Goal: Transaction & Acquisition: Purchase product/service

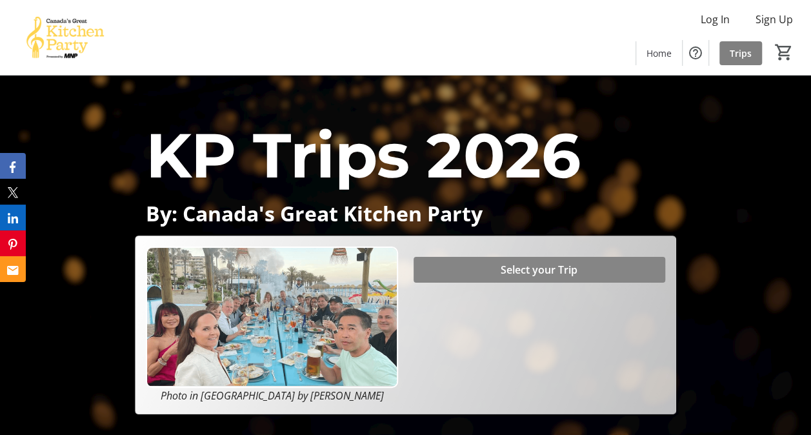
click at [479, 263] on span at bounding box center [540, 269] width 252 height 31
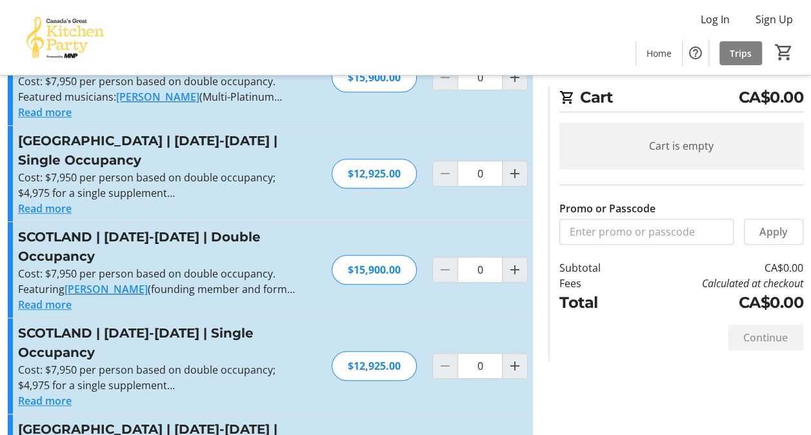
scroll to position [266, 0]
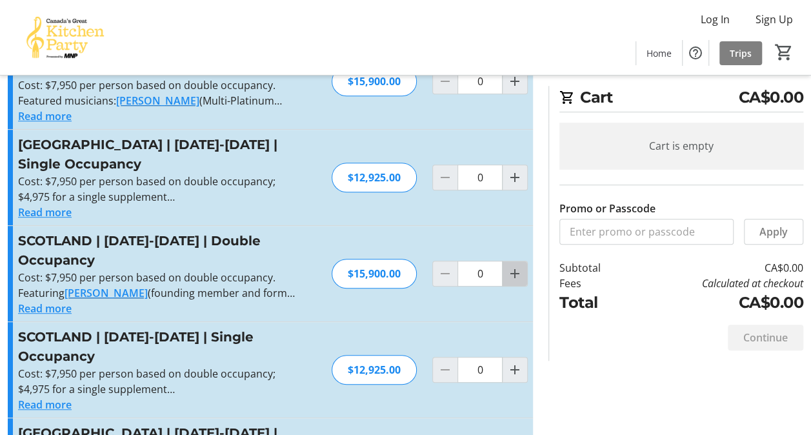
click at [515, 266] on mat-icon "Increment by one" at bounding box center [514, 273] width 15 height 15
type input "1"
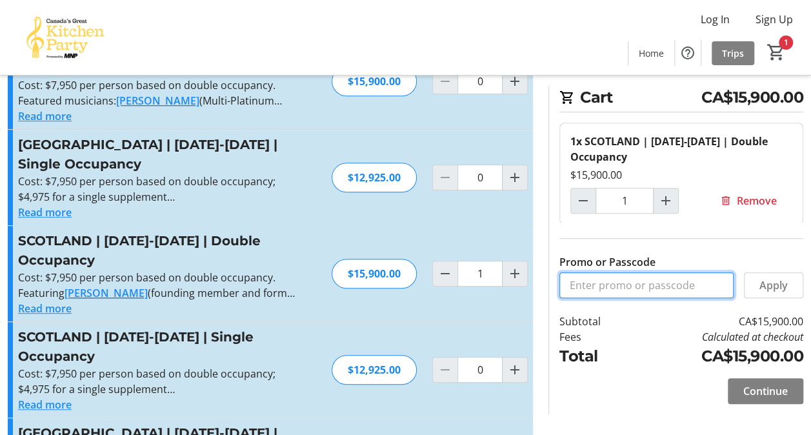
click at [578, 288] on input "Promo or Passcode" at bounding box center [646, 285] width 174 height 26
paste input "BALANCE2026"
type input "BALANCE2026"
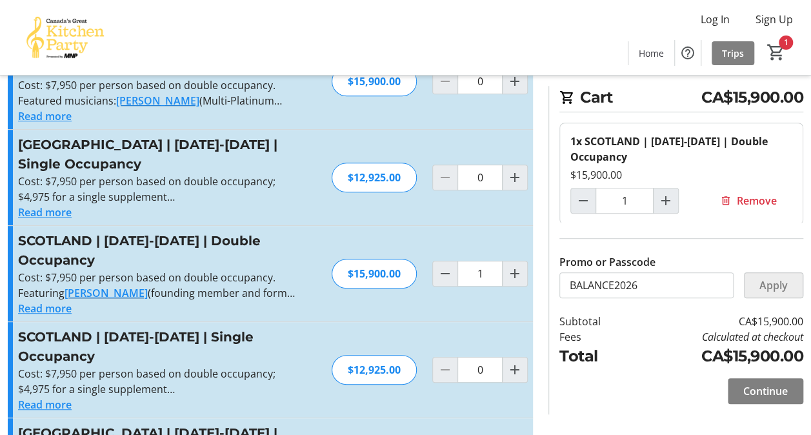
click at [770, 285] on span "Apply" at bounding box center [773, 284] width 28 height 15
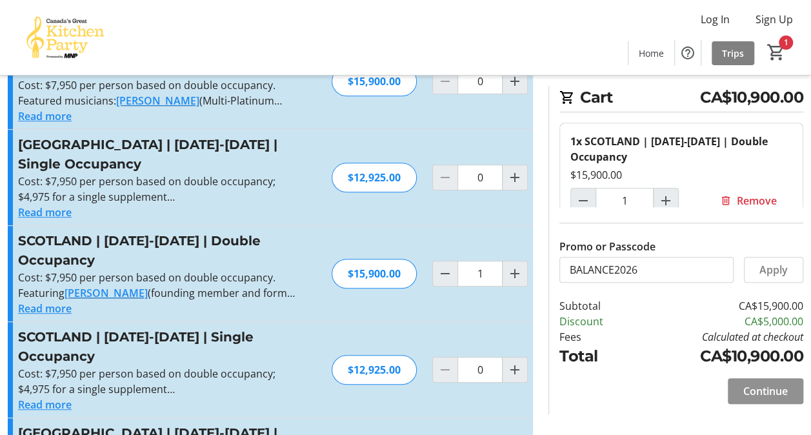
click at [749, 391] on span "Continue" at bounding box center [765, 390] width 45 height 15
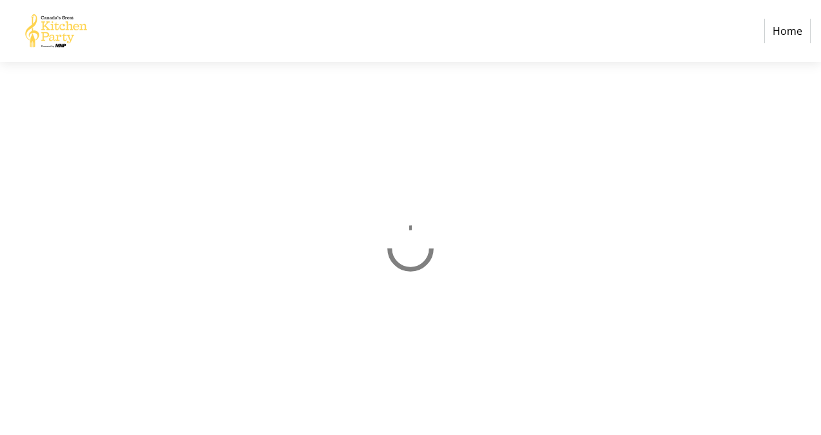
select select "CA"
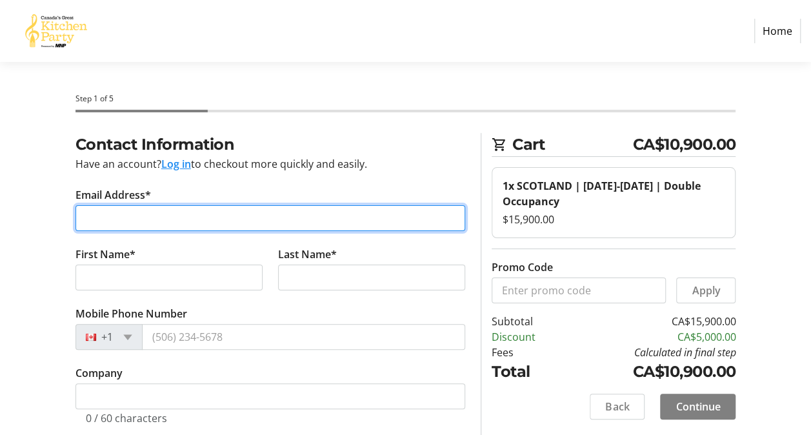
click at [93, 216] on input "Email Address*" at bounding box center [270, 218] width 390 height 26
type input "[PERSON_NAME][EMAIL_ADDRESS][DOMAIN_NAME]"
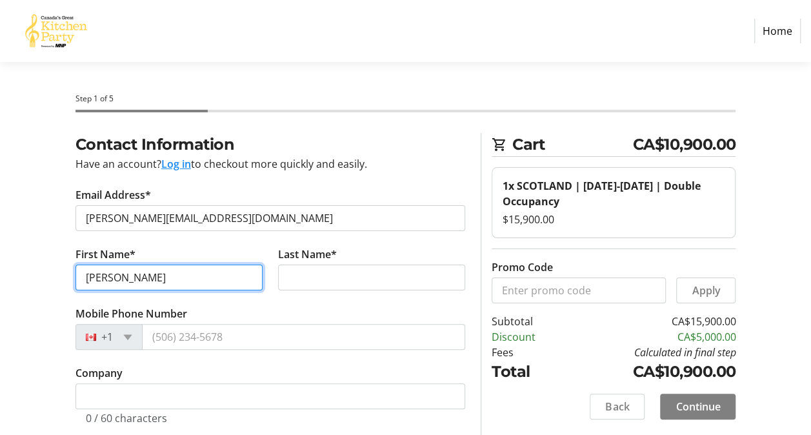
type input "[PERSON_NAME]"
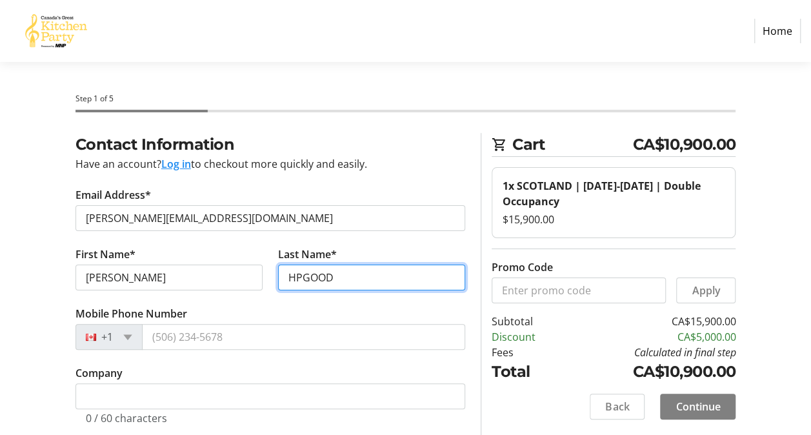
type input "HPGOOD"
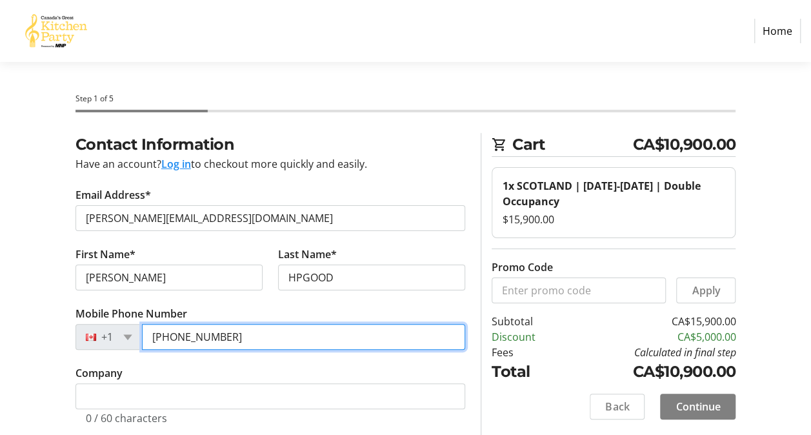
type input "[PHONE_NUMBER]"
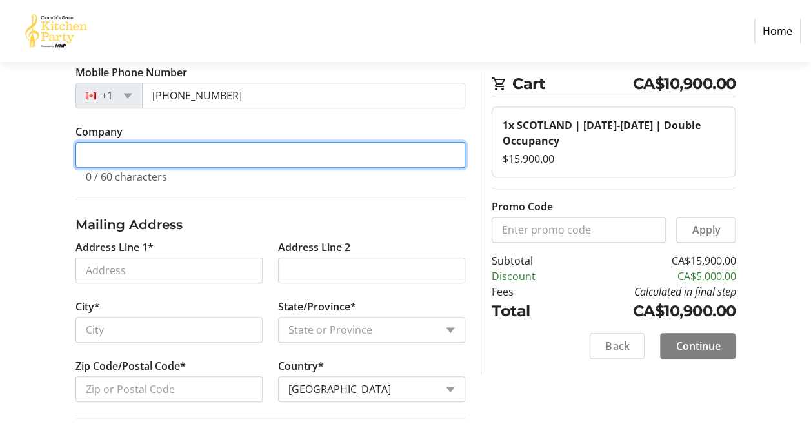
scroll to position [253, 0]
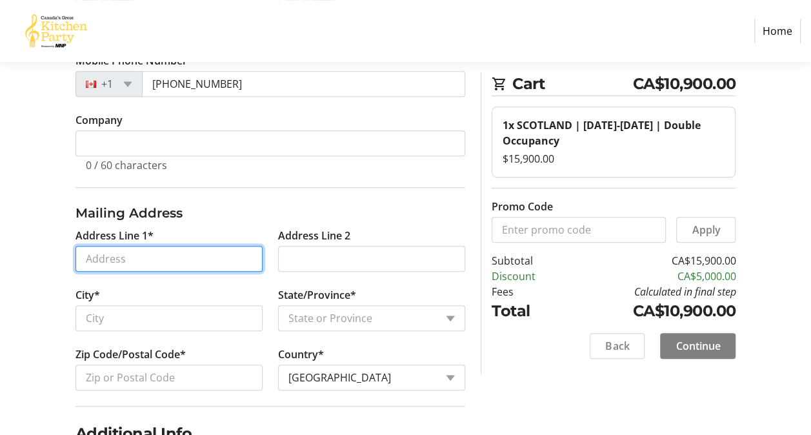
click at [81, 255] on input "Address Line 1*" at bounding box center [168, 259] width 187 height 26
type input "[STREET_ADDRESS]"
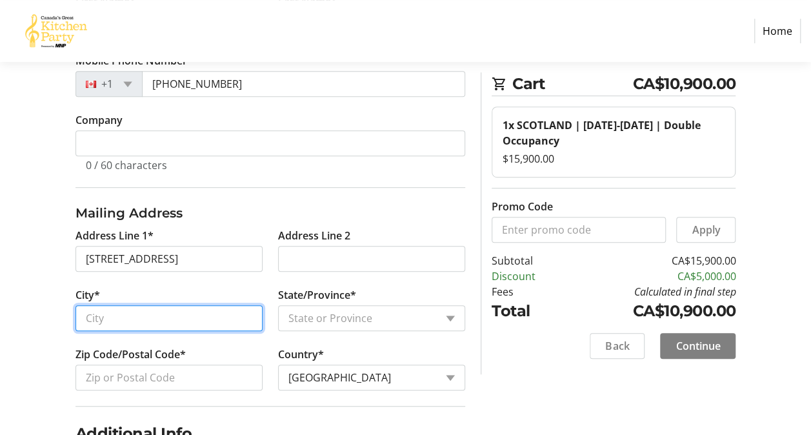
type input "Paradise"
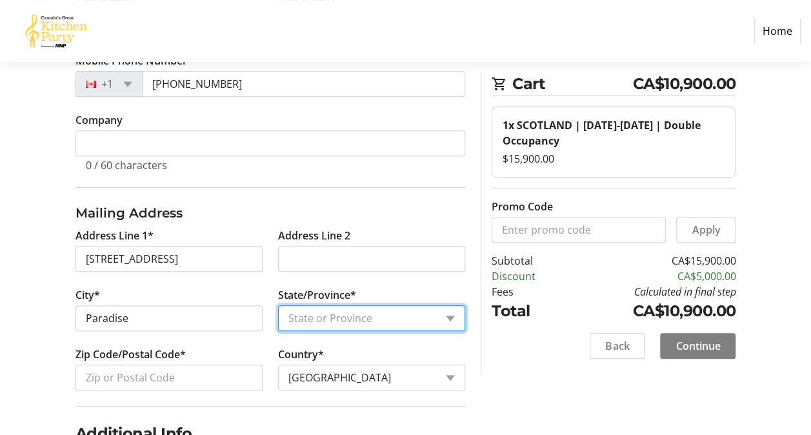
select select "NL"
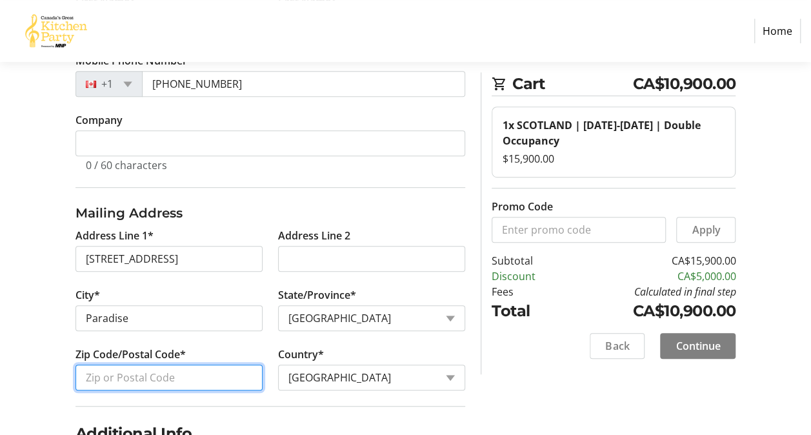
type input "A1L 1K8"
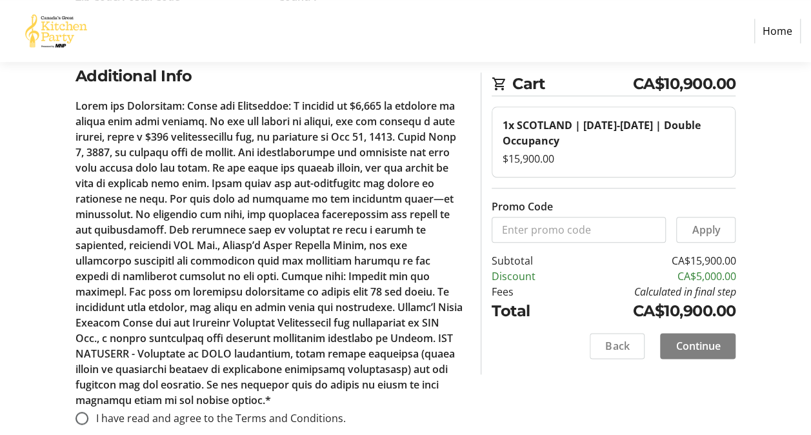
scroll to position [614, 0]
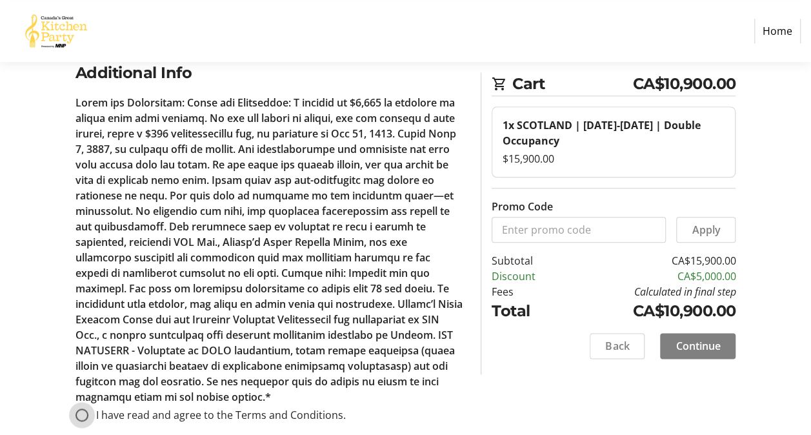
click at [79, 408] on input "I have read and agree to the Terms and Conditions." at bounding box center [81, 414] width 13 height 13
radio input "true"
click at [705, 339] on span "Continue" at bounding box center [697, 345] width 45 height 15
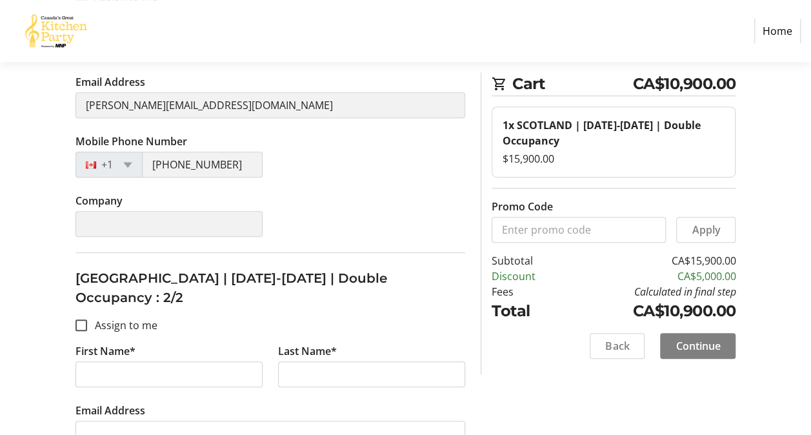
scroll to position [332, 0]
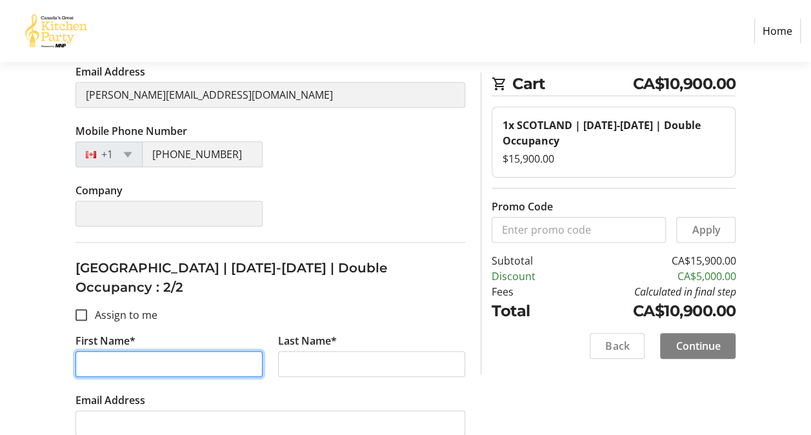
click at [95, 351] on input "First Name*" at bounding box center [168, 364] width 187 height 26
type input "[PERSON_NAME]"
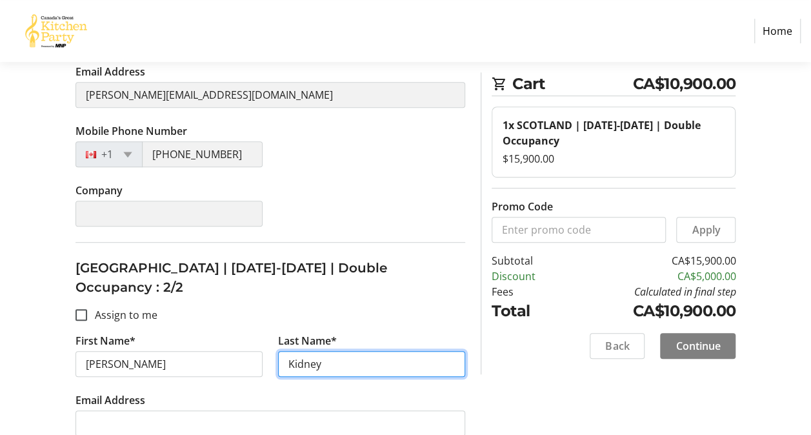
type input "Kidney"
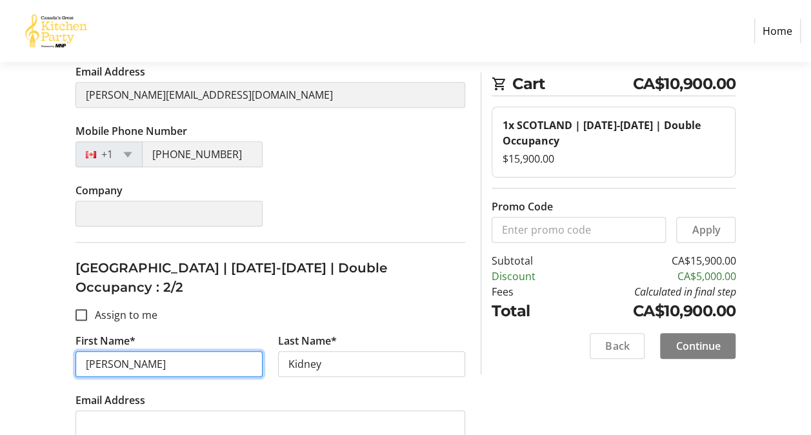
click at [141, 351] on input "[PERSON_NAME]" at bounding box center [168, 364] width 187 height 26
type input "[PERSON_NAME]"
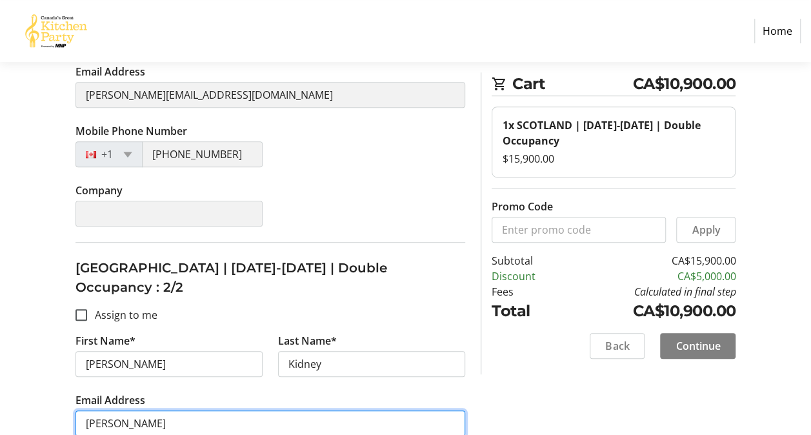
type input "[PERSON_NAME][EMAIL_ADDRESS][DOMAIN_NAME]"
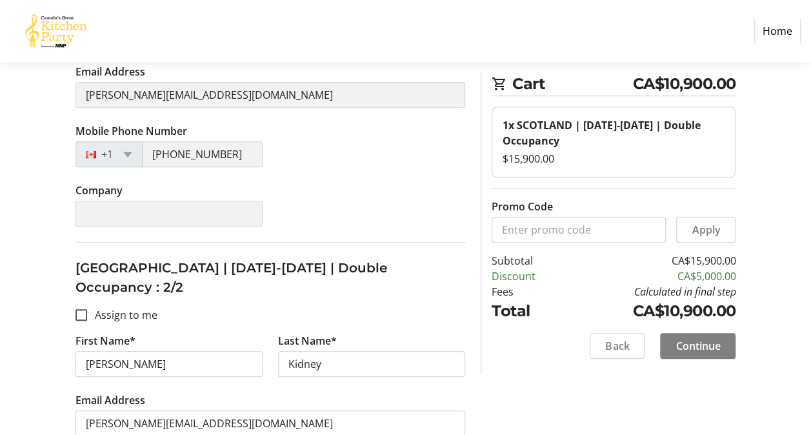
type input "[PHONE_NUMBER]"
type input "LiveBY Wealth Management"
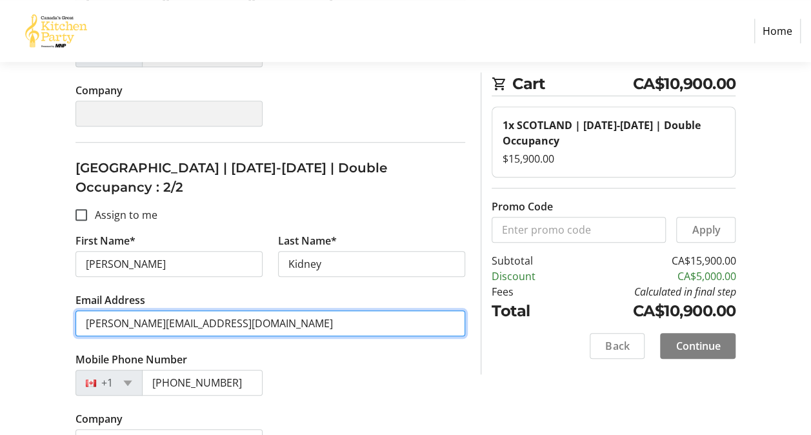
scroll to position [445, 0]
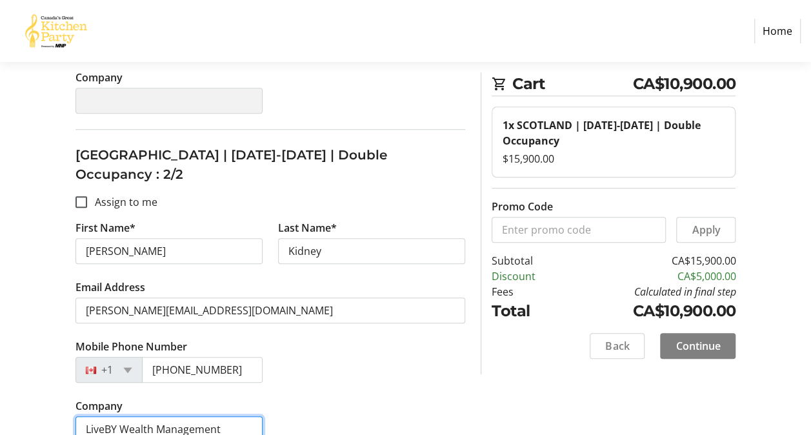
drag, startPoint x: 230, startPoint y: 408, endPoint x: -3, endPoint y: 392, distance: 232.8
click at [0, 392] on html "Home Step 2 of 5 Cart CA$10,900.00 1x SCOTLAND | [DATE]-[DATE] | Double Occupan…" at bounding box center [405, 6] width 811 height 902
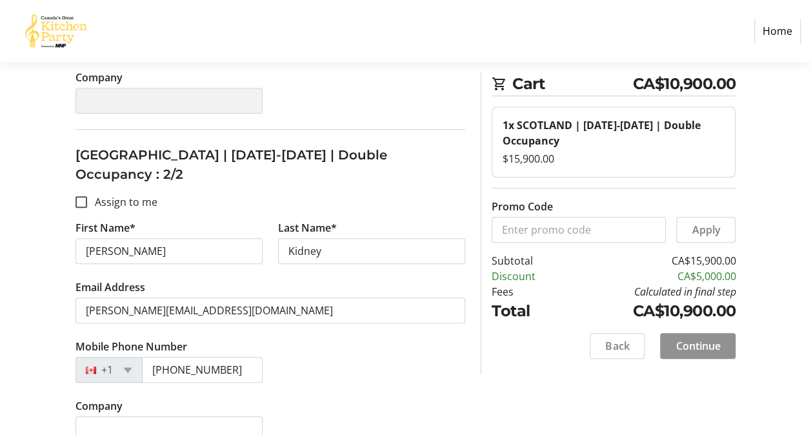
click at [701, 343] on span "Continue" at bounding box center [697, 345] width 45 height 15
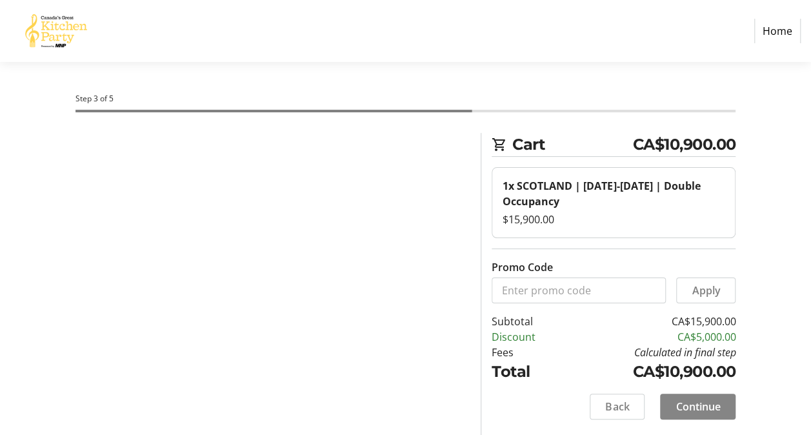
scroll to position [0, 0]
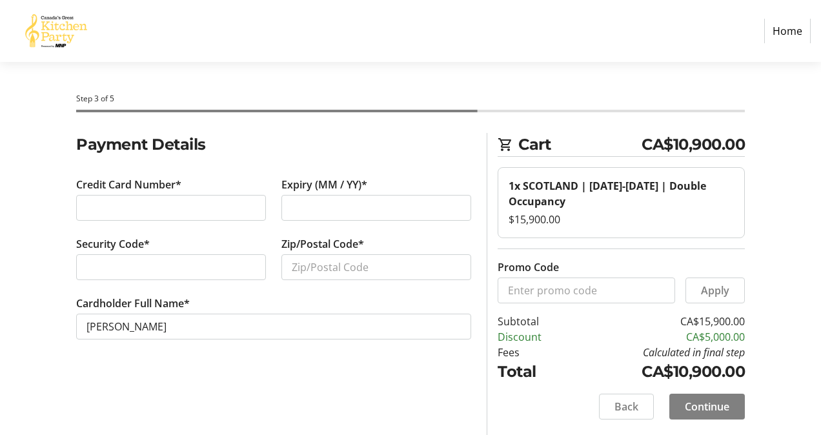
click at [290, 202] on div at bounding box center [376, 208] width 190 height 26
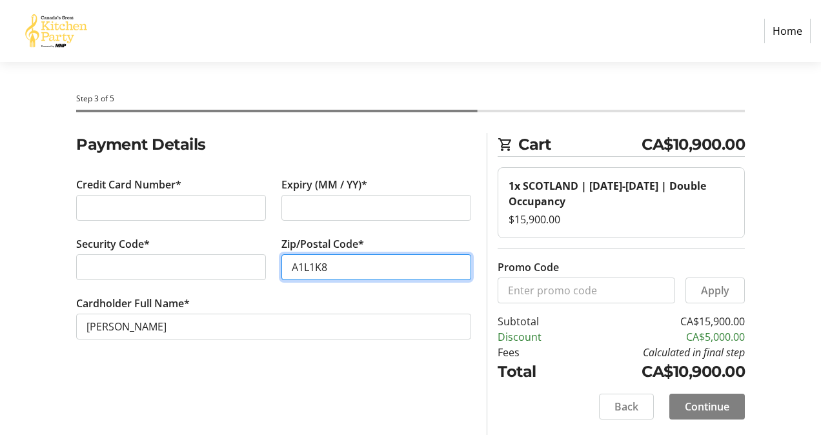
type input "A1L1K8"
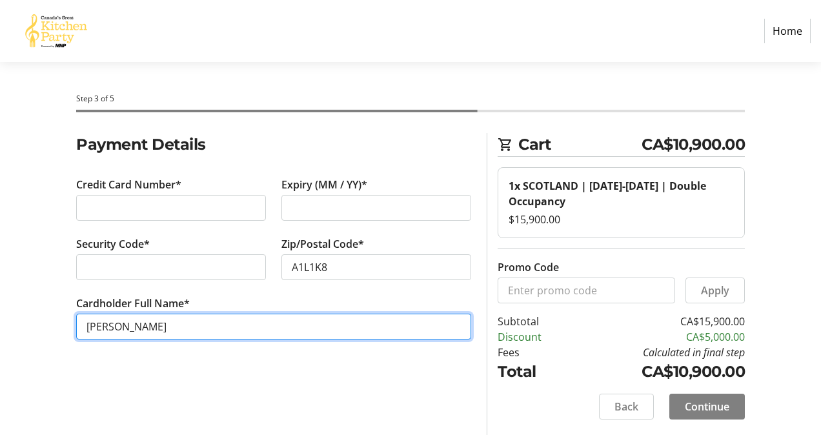
click at [168, 326] on input "[PERSON_NAME]" at bounding box center [273, 327] width 395 height 26
type input "[PERSON_NAME]"
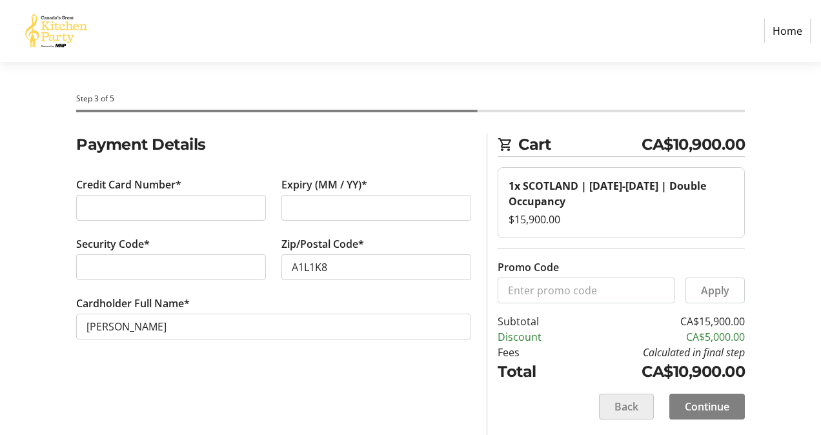
click at [615, 403] on span "Back" at bounding box center [626, 406] width 24 height 15
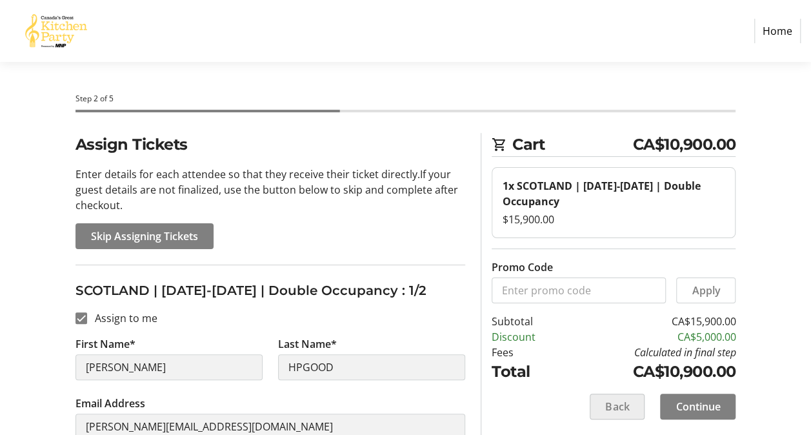
click at [605, 401] on span "Back" at bounding box center [617, 406] width 24 height 15
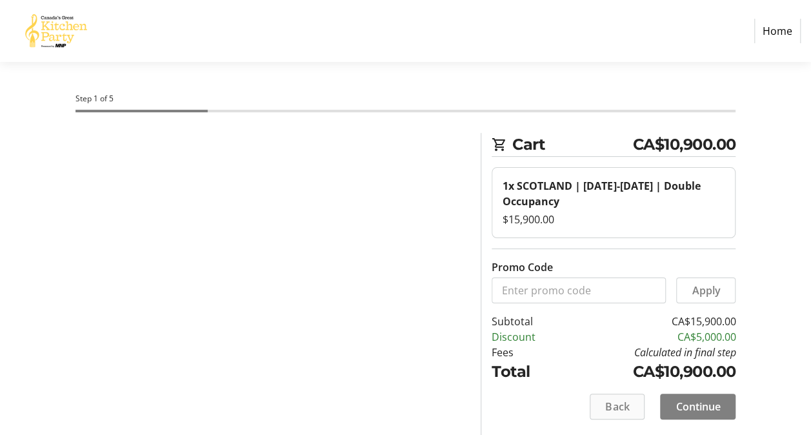
select select "NL"
select select "CA"
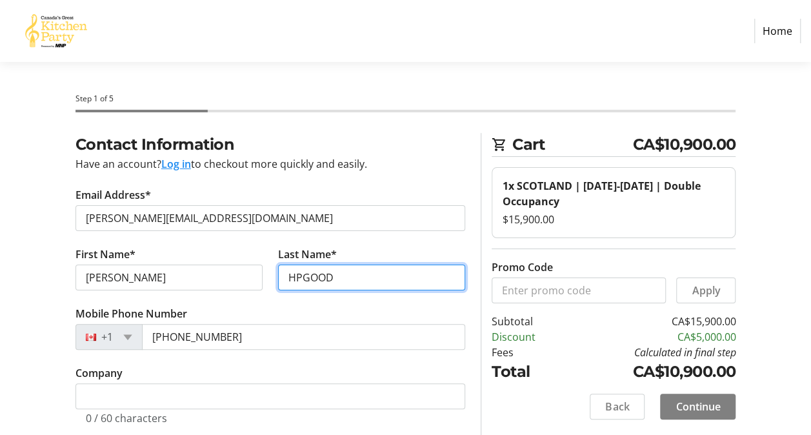
click at [347, 281] on input "HPGOOD" at bounding box center [371, 278] width 187 height 26
type input "H"
type input "[PERSON_NAME]"
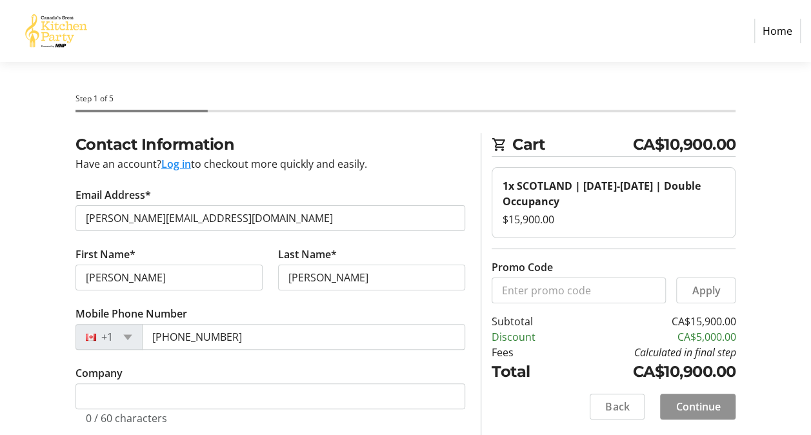
click at [693, 401] on span "Continue" at bounding box center [697, 406] width 45 height 15
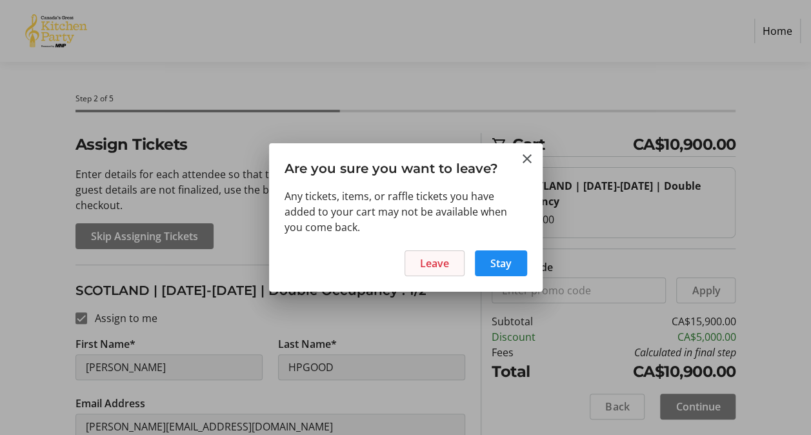
click at [427, 263] on span "Leave" at bounding box center [434, 262] width 29 height 15
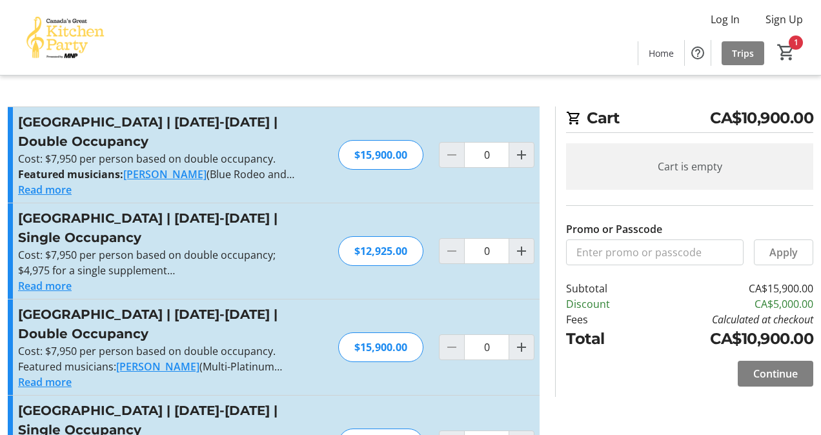
type input "1"
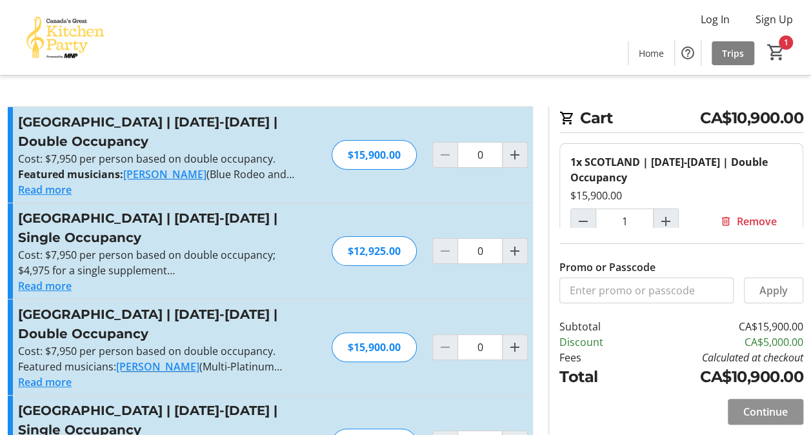
click at [743, 412] on span "Continue" at bounding box center [765, 411] width 45 height 15
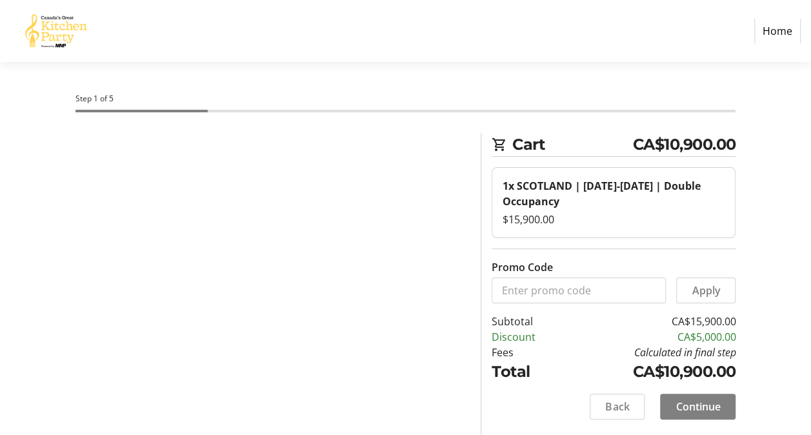
select select "CA"
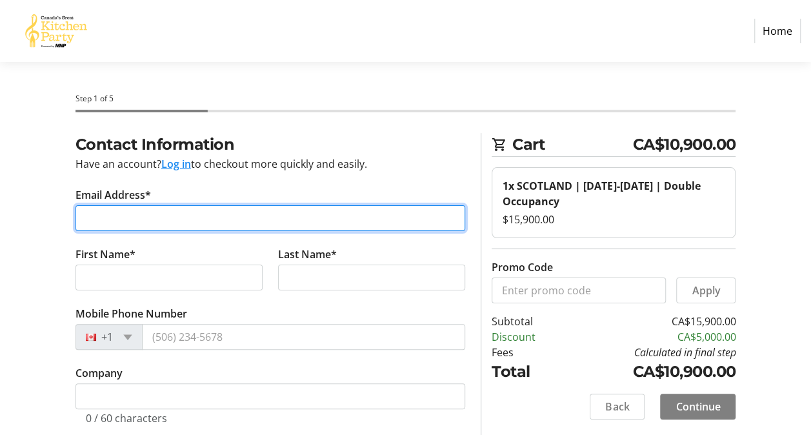
click at [110, 214] on input "Email Address*" at bounding box center [270, 218] width 390 height 26
type input "[PERSON_NAME][EMAIL_ADDRESS][DOMAIN_NAME]"
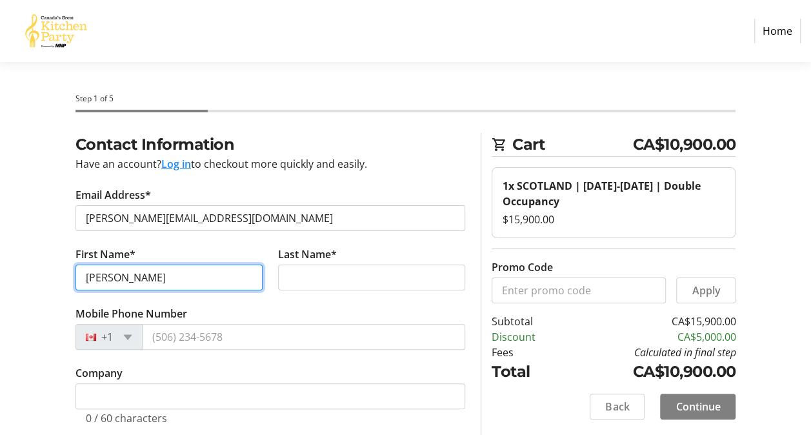
type input "[PERSON_NAME]"
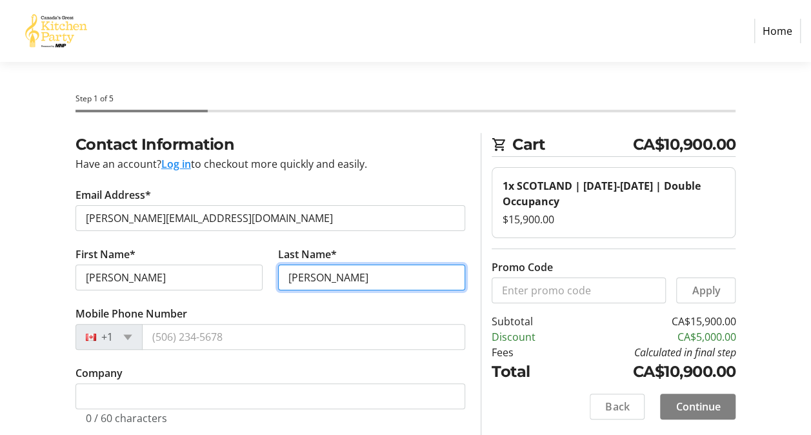
type input "[PERSON_NAME]"
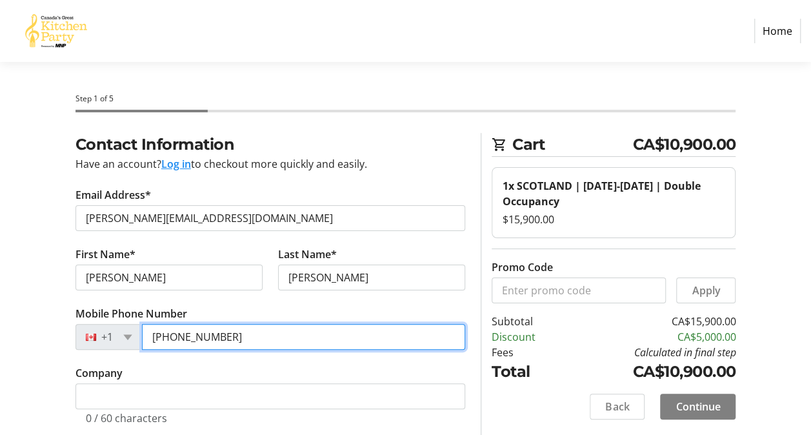
type input "[PHONE_NUMBER]"
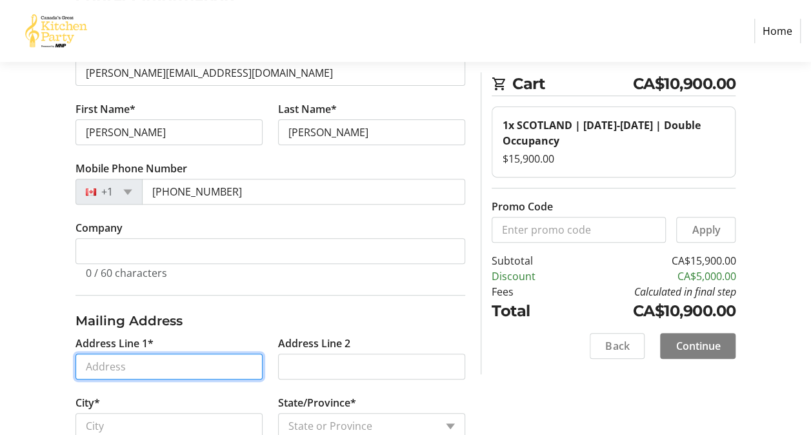
scroll to position [292, 0]
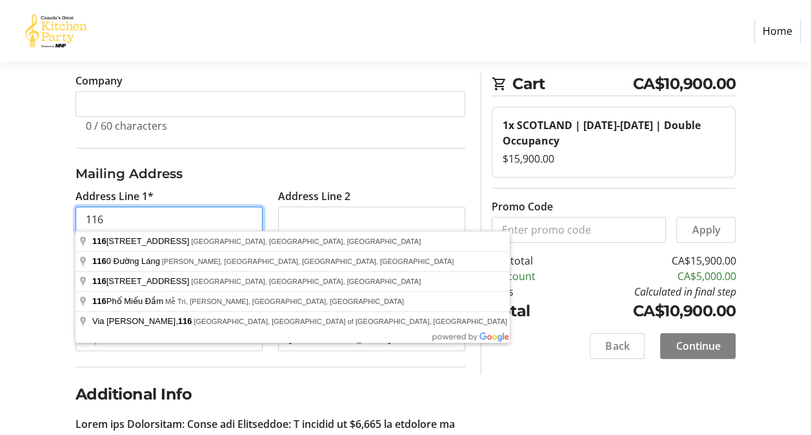
type input "[STREET_ADDRESS]"
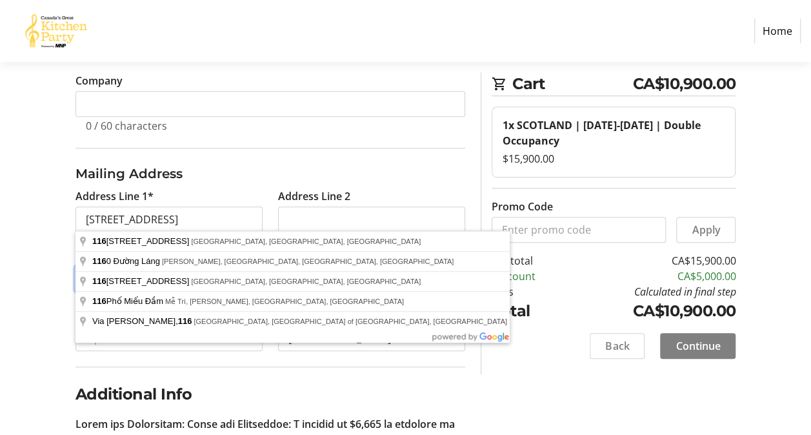
type input "Paradise"
select select "NL"
type input "A1L 1K8"
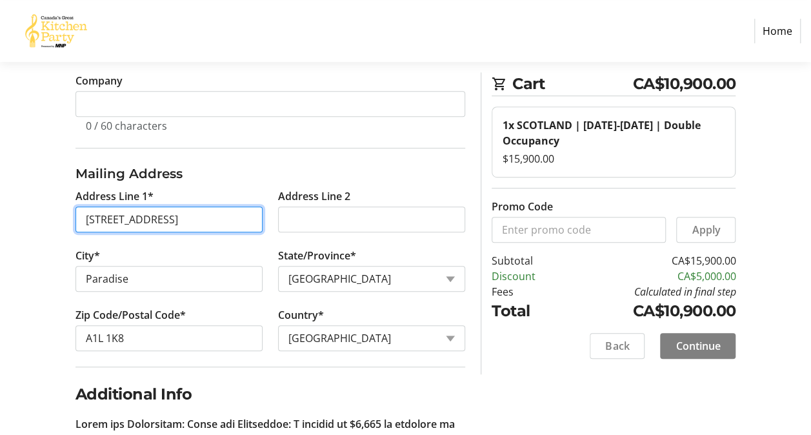
type input "[STREET_ADDRESS]"
type input "Charlotte"
type input "28277"
select select "US"
select select "NC"
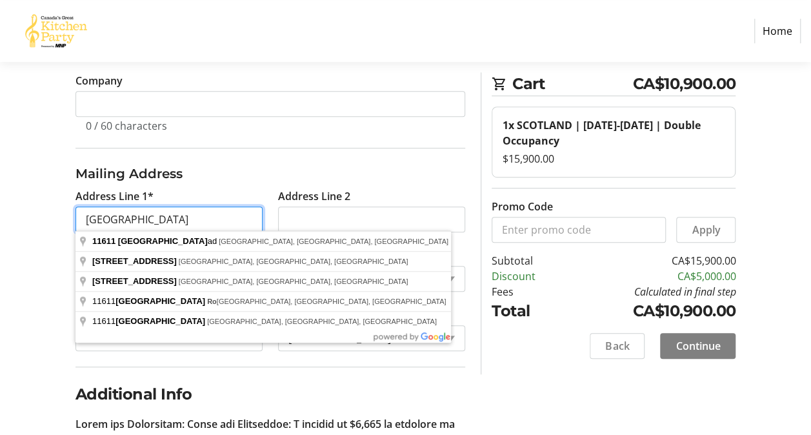
scroll to position [0, 0]
type input "1"
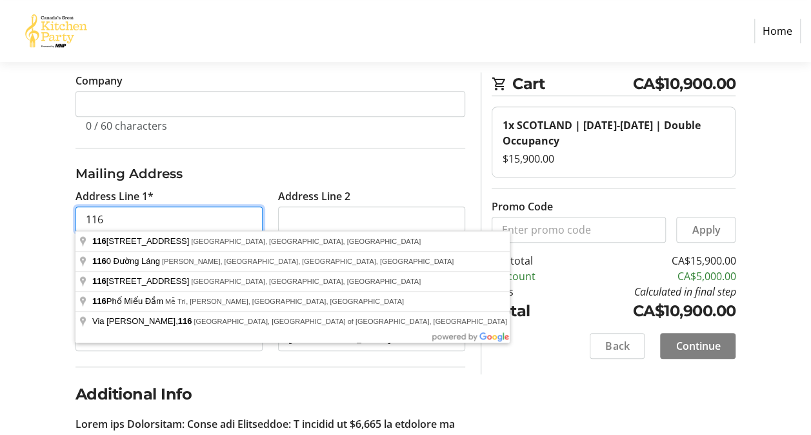
type input "[STREET_ADDRESS]"
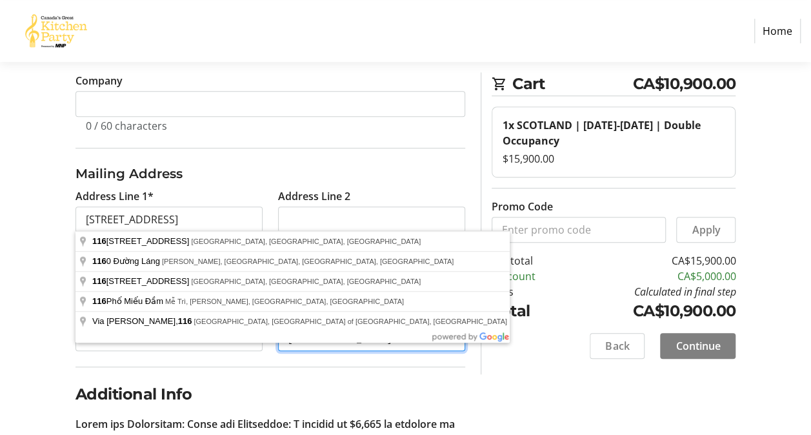
select select "CA"
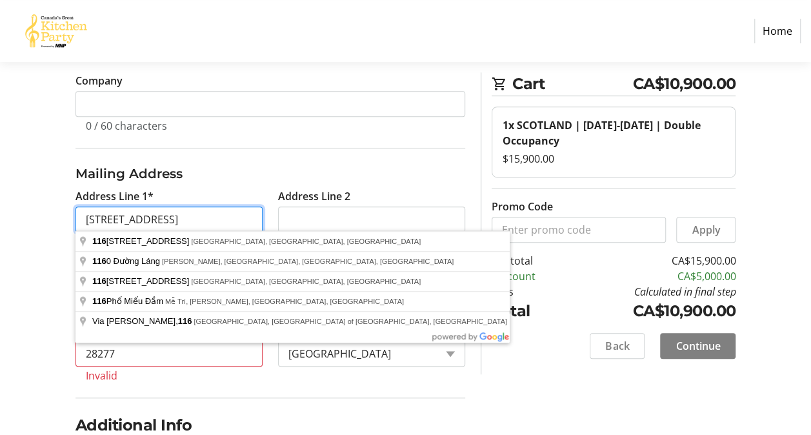
select select
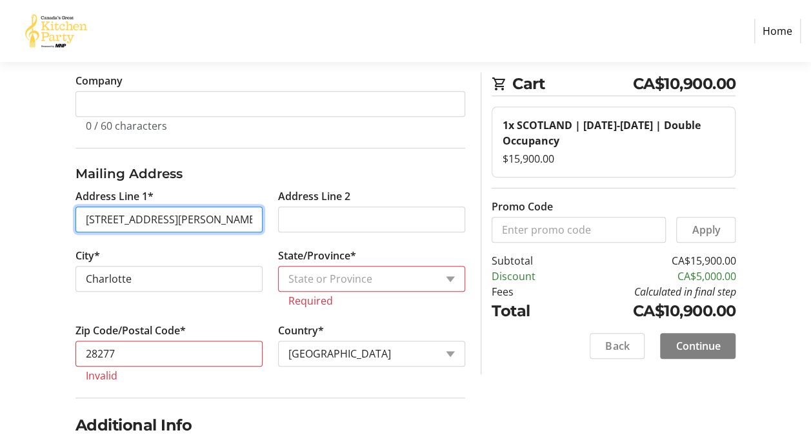
type input "1160 Đường Láng"
type input "100000"
select select "VN"
select select
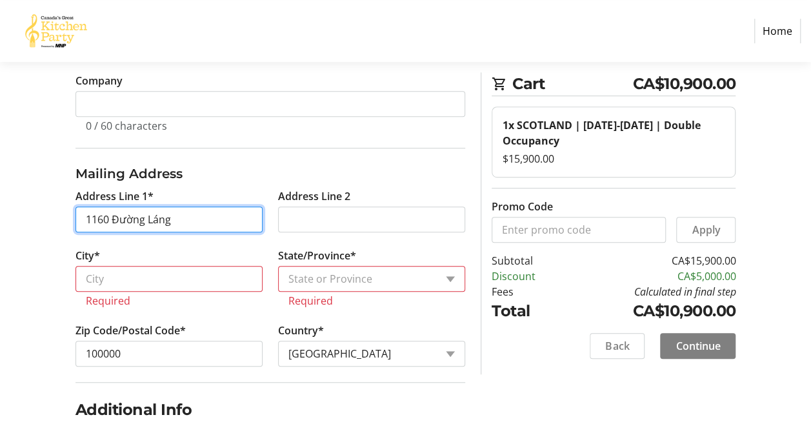
click at [186, 219] on input "1160 Đường Láng" at bounding box center [168, 219] width 187 height 26
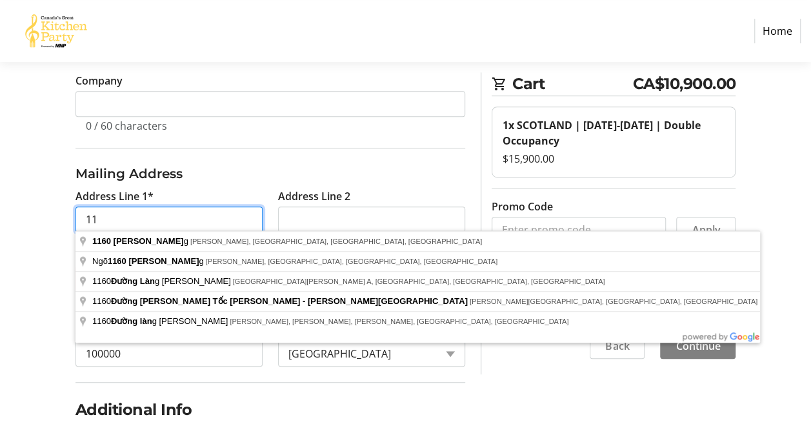
type input "1"
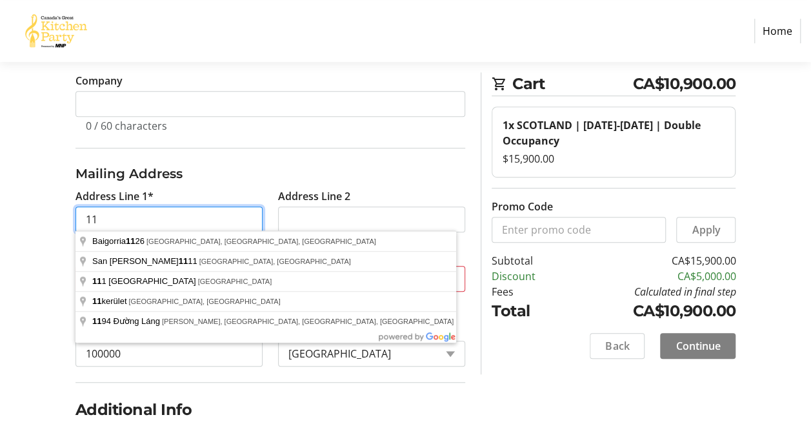
type input "[STREET_ADDRESS]"
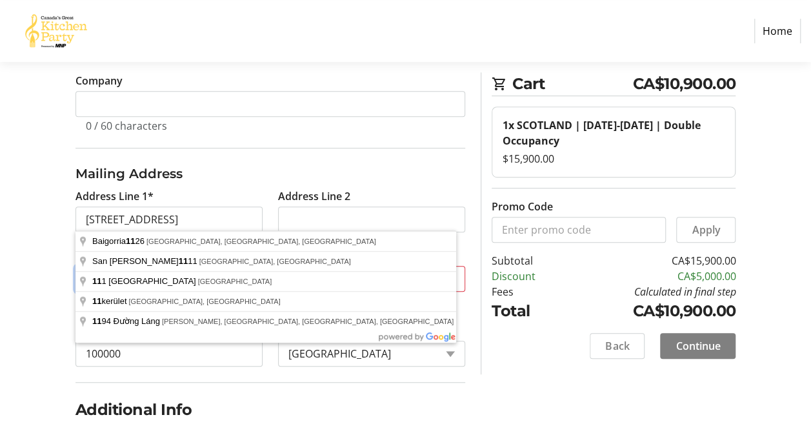
type input "Paradise"
select select "CA"
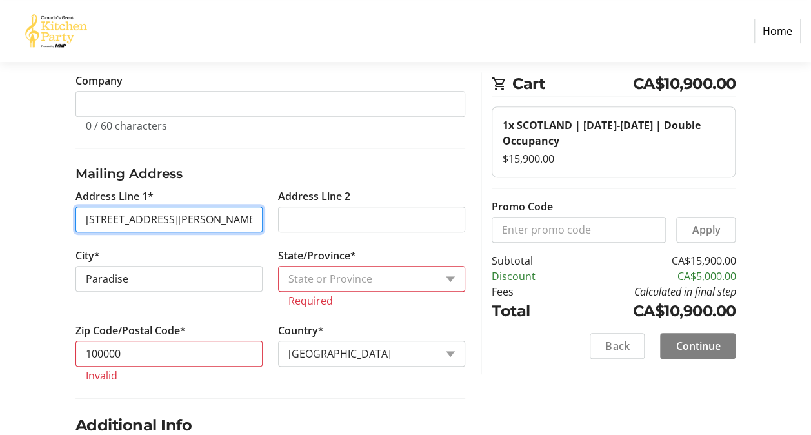
type input "1111 [GEOGRAPHIC_DATA][PERSON_NAME]"
type input "[GEOGRAPHIC_DATA]"
select select
type input "C1076"
select select "AR"
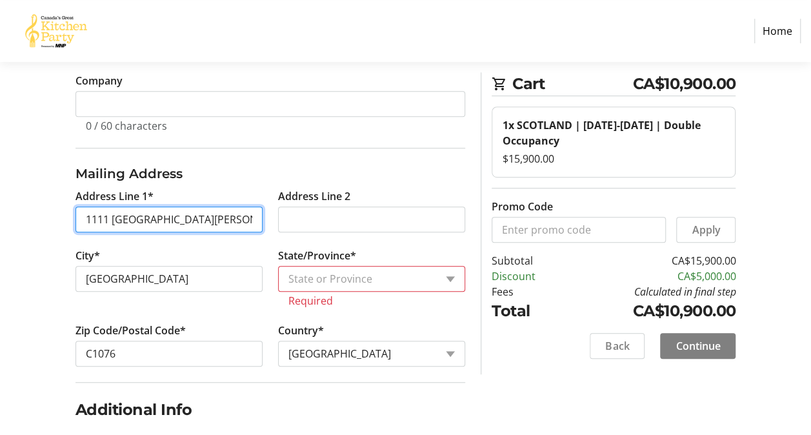
click at [187, 218] on input "1111 [GEOGRAPHIC_DATA][PERSON_NAME]" at bounding box center [168, 219] width 187 height 26
type input "1111 [GEOGRAPHIC_DATA][PERSON_NAME]"
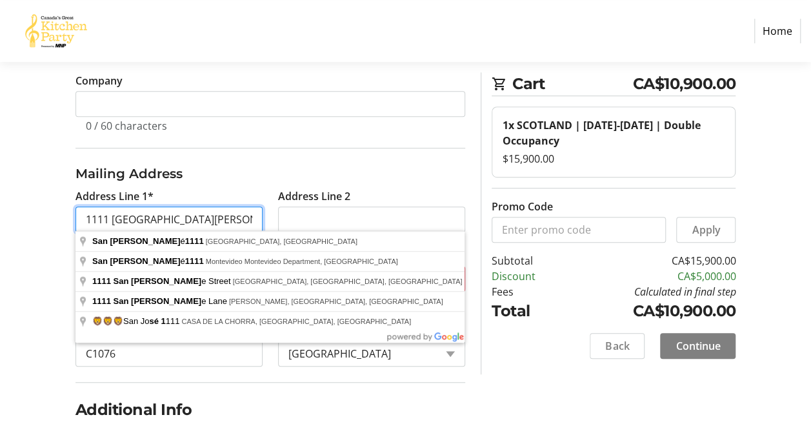
drag, startPoint x: 165, startPoint y: 217, endPoint x: 28, endPoint y: 236, distance: 138.8
click at [28, 236] on div "Contact Information Have an account? Log in to checkout more quickly and easily…" at bounding box center [405, 316] width 811 height 950
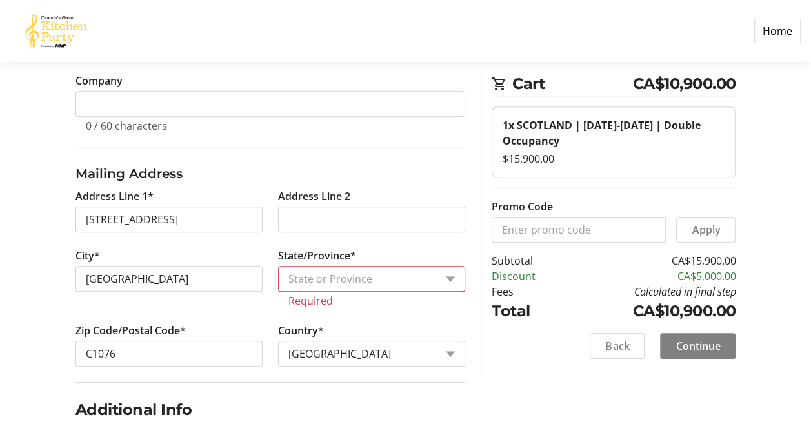
type input "[STREET_ADDRESS]"
type input "Paradise"
type input "A1L 1K8"
select select "CA"
select select "NL"
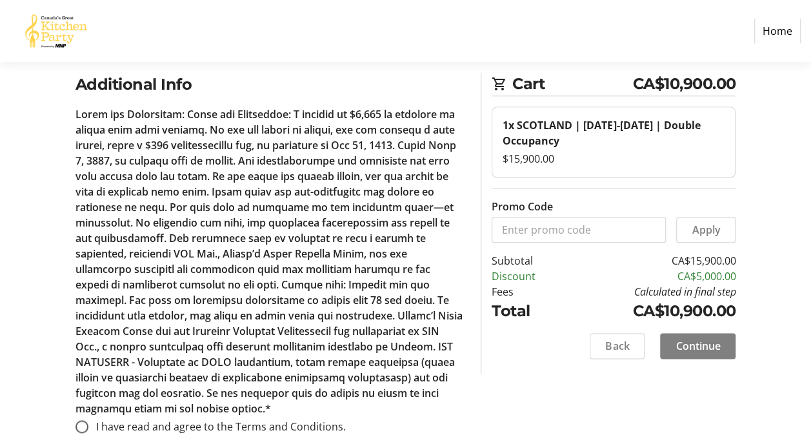
scroll to position [614, 0]
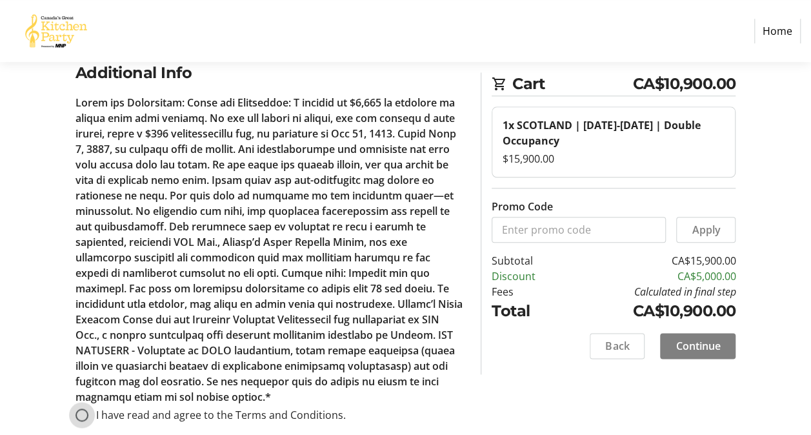
click at [83, 408] on input "I have read and agree to the Terms and Conditions." at bounding box center [81, 414] width 13 height 13
radio input "true"
click at [681, 346] on span "Continue" at bounding box center [697, 345] width 45 height 15
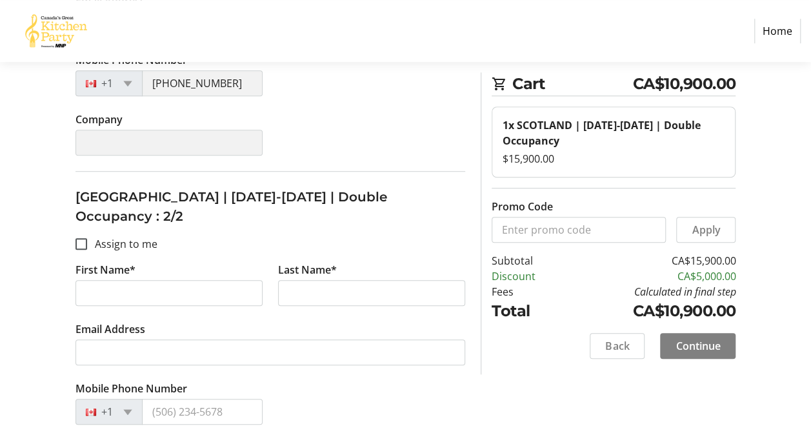
scroll to position [401, 0]
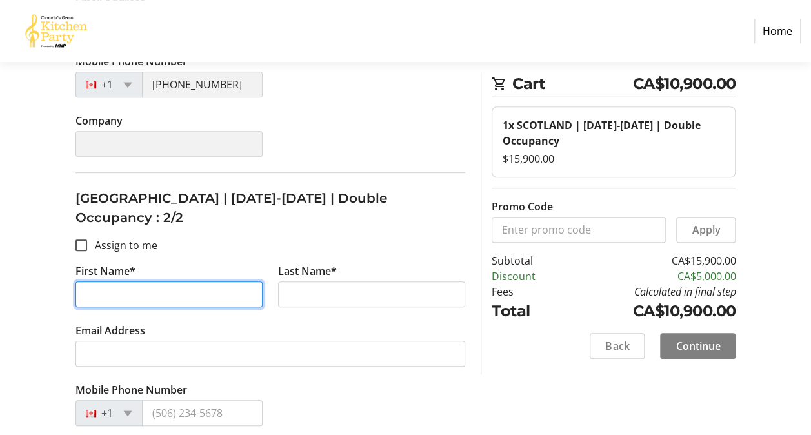
click at [92, 281] on input "First Name*" at bounding box center [168, 294] width 187 height 26
type input "[PERSON_NAME]"
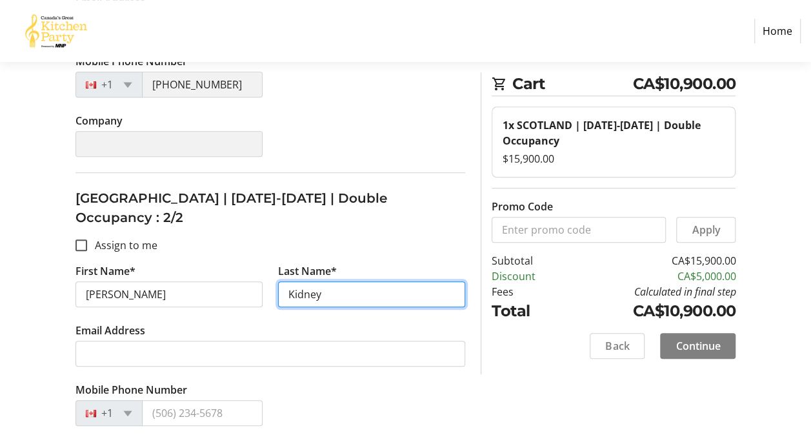
type input "Kidney"
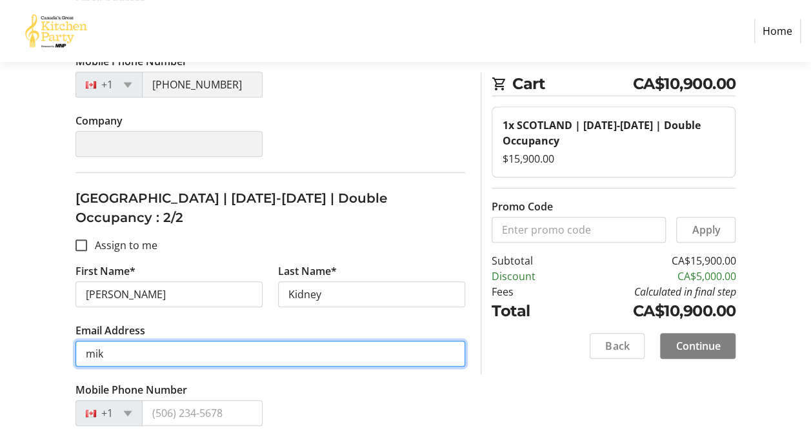
type input "[PERSON_NAME][EMAIL_ADDRESS][DOMAIN_NAME]"
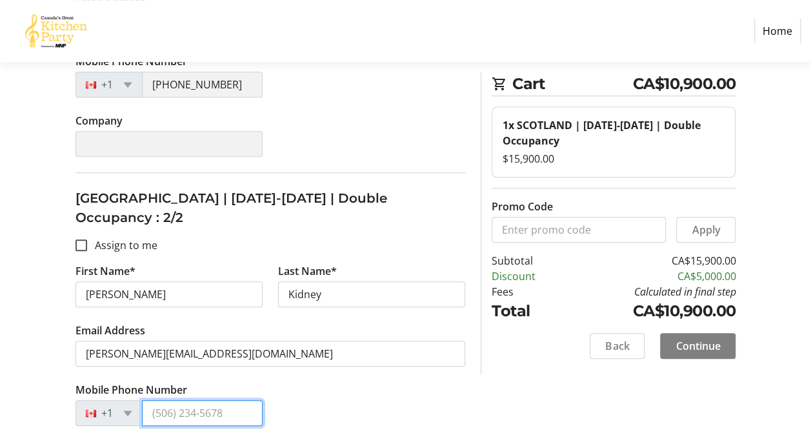
type input "[PHONE_NUMBER]"
click at [685, 349] on span "Continue" at bounding box center [697, 345] width 45 height 15
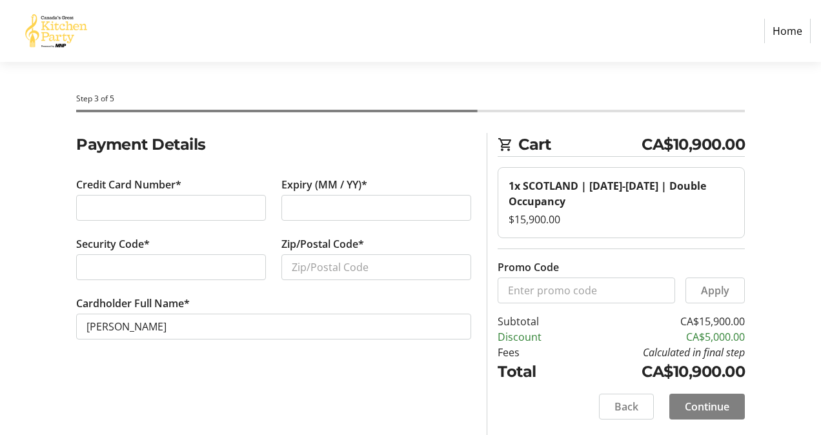
click at [85, 209] on div at bounding box center [171, 208] width 190 height 26
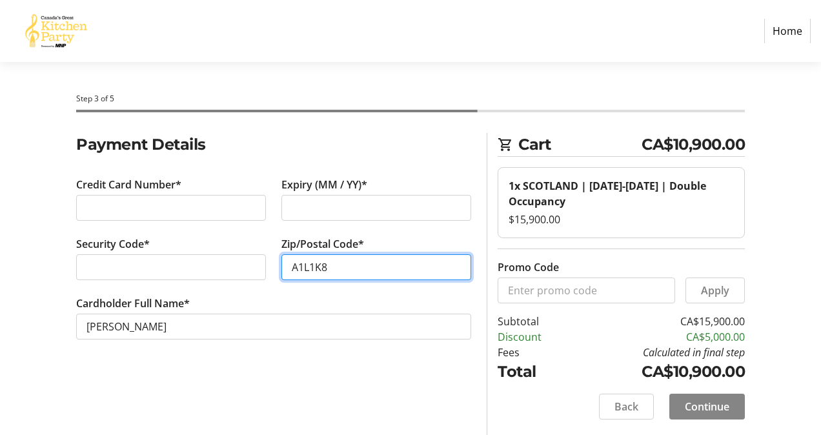
type input "A1L1K8"
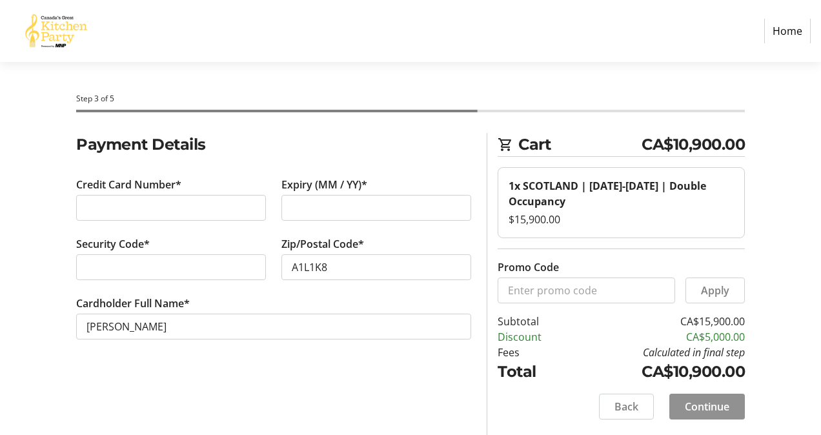
click at [697, 406] on span "Continue" at bounding box center [707, 406] width 45 height 15
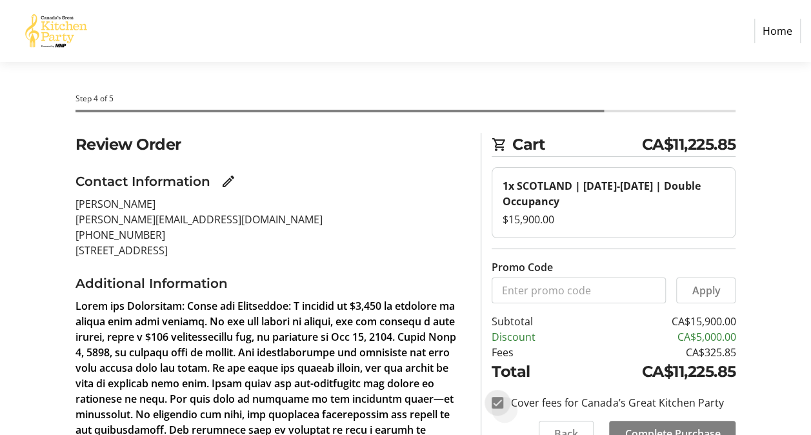
click at [495, 400] on input "Cover fees for Canada’s Great Kitchen Party" at bounding box center [498, 403] width 12 height 12
checkbox input "false"
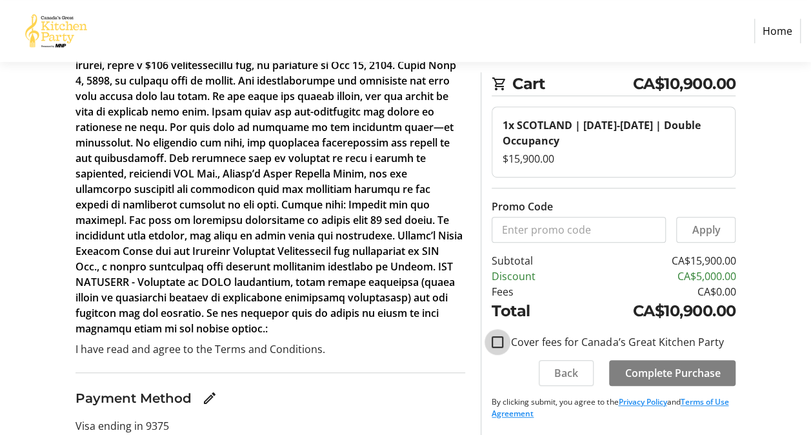
scroll to position [316, 0]
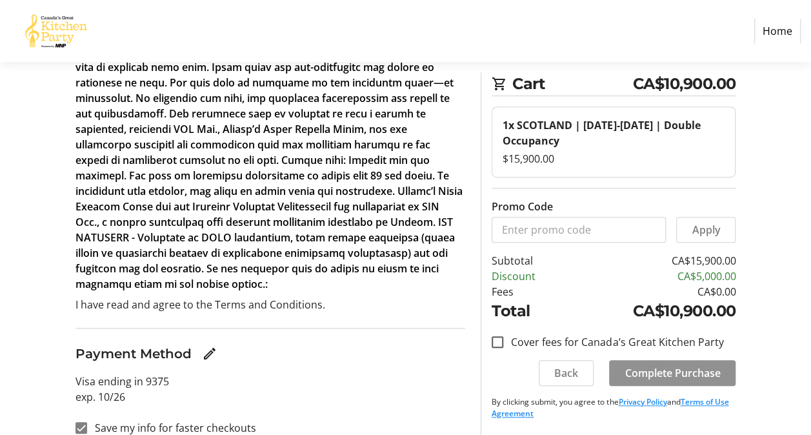
click at [675, 372] on span "Complete Purchase" at bounding box center [672, 372] width 95 height 15
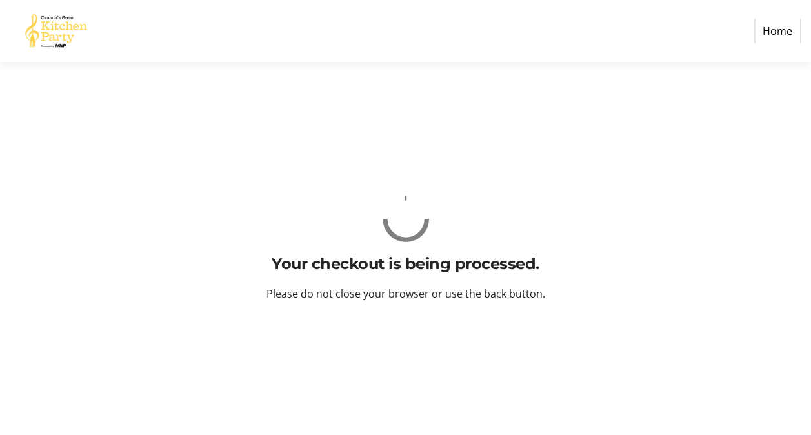
scroll to position [0, 0]
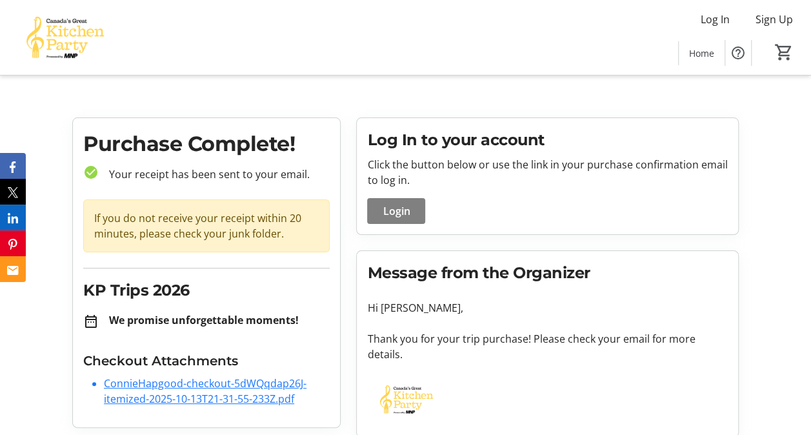
scroll to position [2, 0]
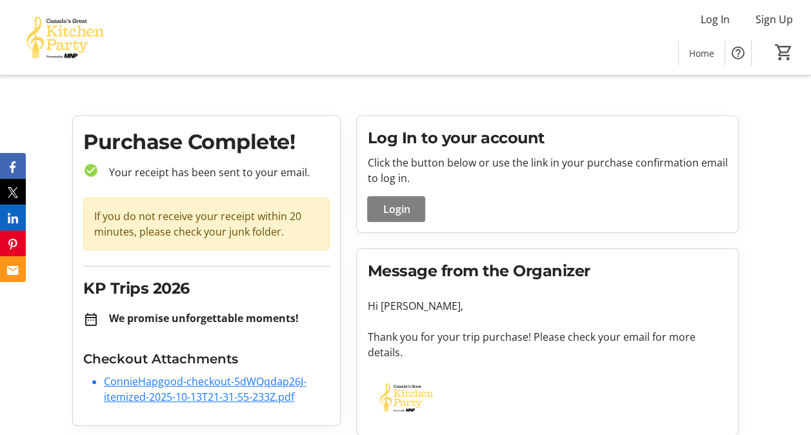
click at [181, 385] on link "ConnieHapgood-checkout-5dWQqdap26J-itemized-2025-10-13T21-31-55-233Z.pdf" at bounding box center [205, 389] width 203 height 30
